Goal: Information Seeking & Learning: Learn about a topic

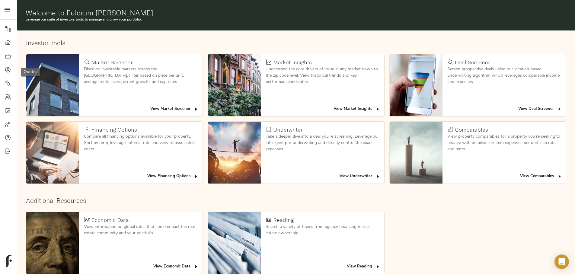
click at [5, 69] on icon at bounding box center [7, 69] width 5 height 5
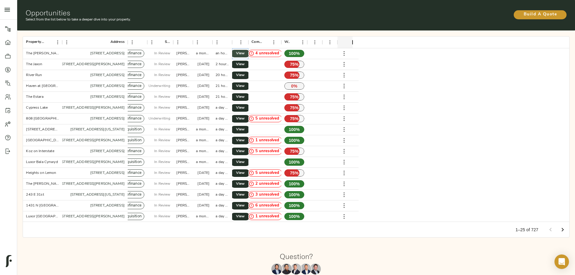
click at [244, 50] on span "View" at bounding box center [240, 53] width 7 height 6
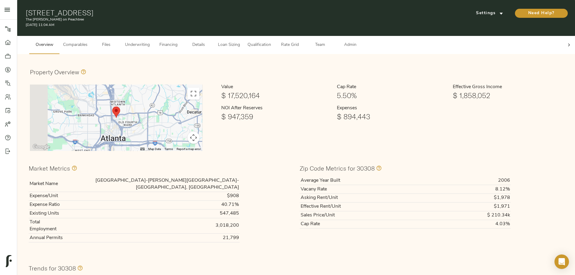
click at [88, 41] on span "Comparables" at bounding box center [75, 45] width 24 height 8
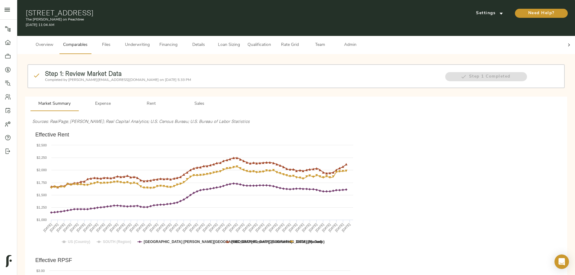
click at [331, 41] on span "Team" at bounding box center [319, 45] width 23 height 8
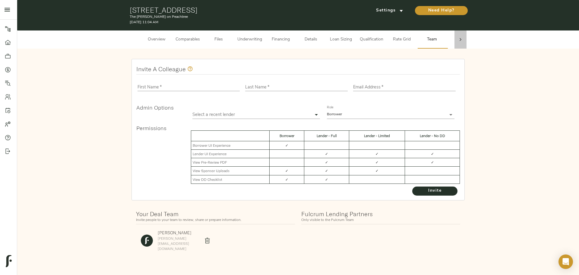
click at [456, 40] on div at bounding box center [461, 39] width 12 height 18
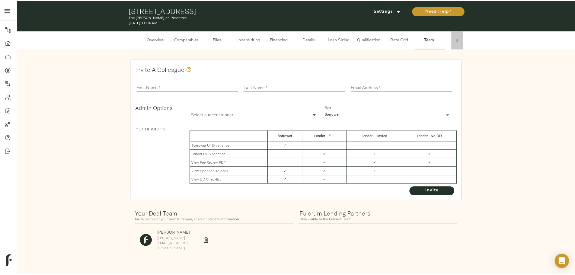
scroll to position [0, 24]
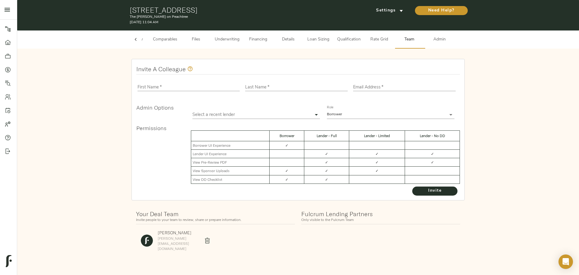
click at [443, 41] on span "Admin" at bounding box center [440, 40] width 23 height 8
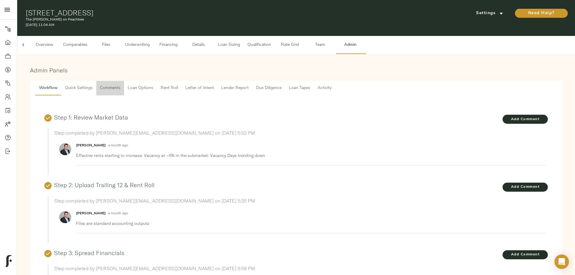
click at [120, 85] on span "Comments" at bounding box center [110, 89] width 21 height 8
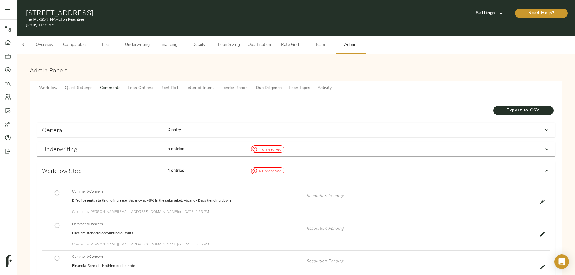
click at [150, 41] on span "Underwriting" at bounding box center [137, 45] width 25 height 8
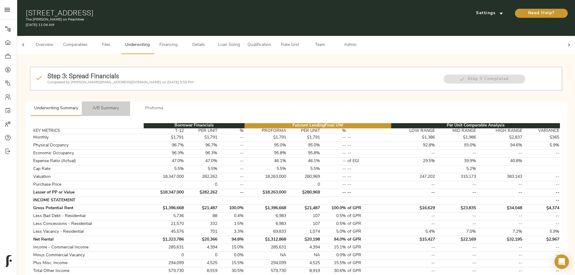
click at [126, 105] on span "A/B Summary" at bounding box center [105, 109] width 41 height 8
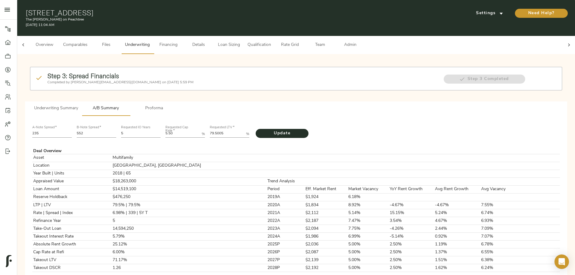
click at [175, 105] on span "Proforma" at bounding box center [154, 109] width 41 height 8
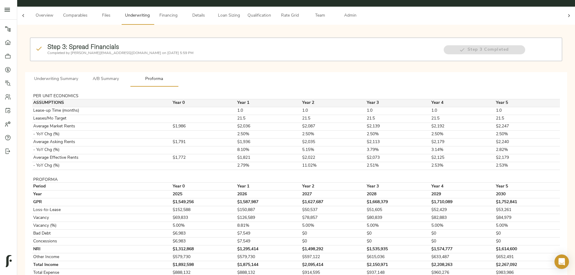
scroll to position [50, 0]
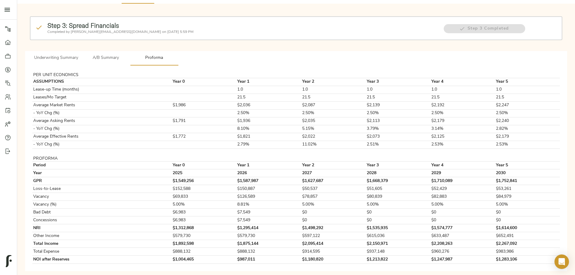
click at [78, 54] on span "Underwriting Summary" at bounding box center [56, 58] width 44 height 8
